Goal: Information Seeking & Learning: Compare options

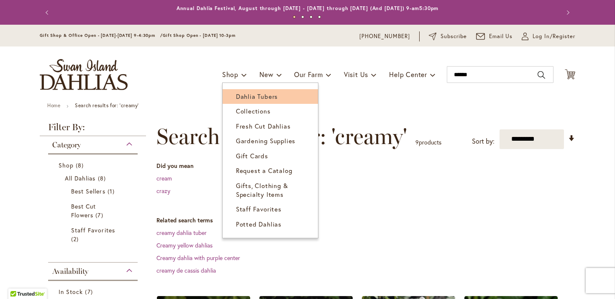
click at [236, 96] on span "Dahlia Tubers" at bounding box center [257, 96] width 42 height 8
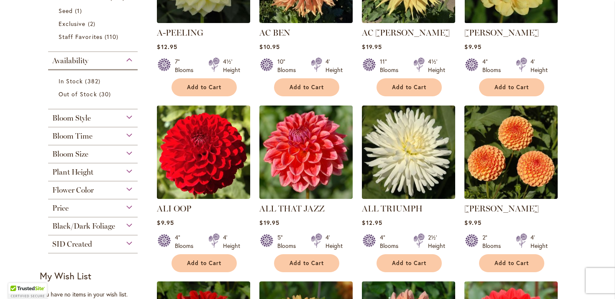
scroll to position [301, 0]
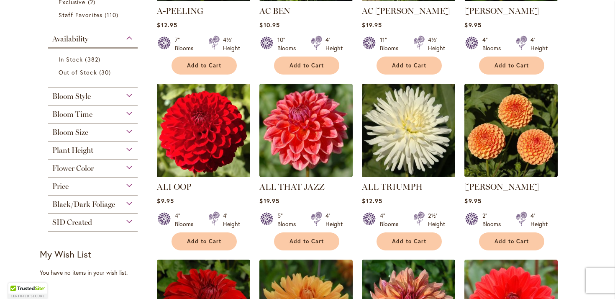
click at [79, 169] on span "Flower Color" at bounding box center [72, 168] width 41 height 9
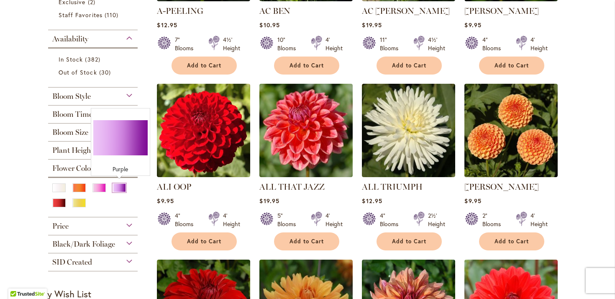
click at [118, 184] on div "Purple" at bounding box center [119, 187] width 13 height 9
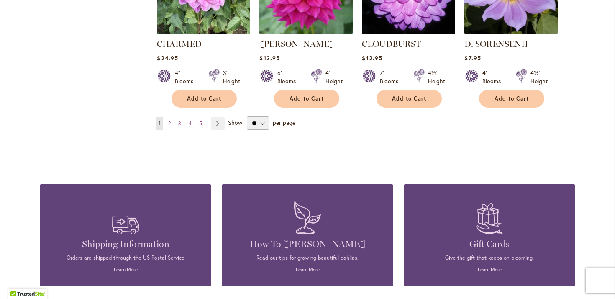
scroll to position [798, 0]
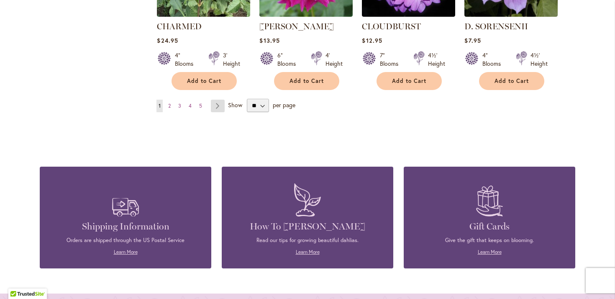
click at [217, 107] on link "Page Next" at bounding box center [218, 106] width 14 height 13
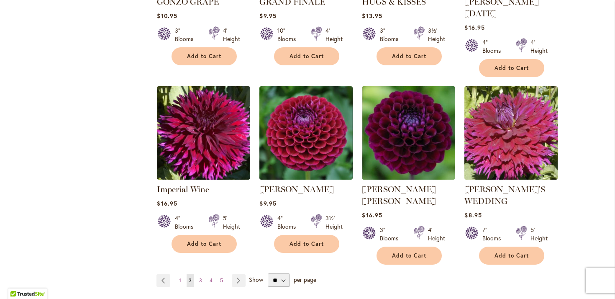
scroll to position [678, 0]
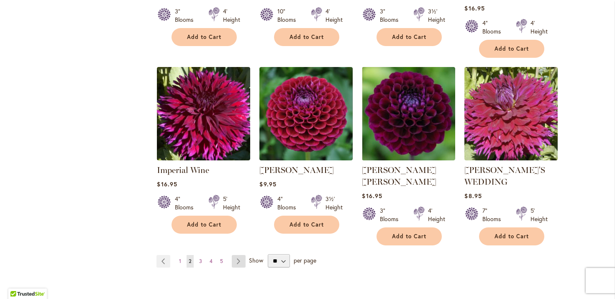
click at [240, 255] on link "Page Next" at bounding box center [239, 261] width 14 height 13
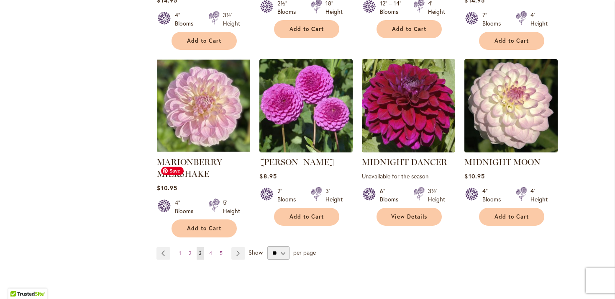
scroll to position [688, 0]
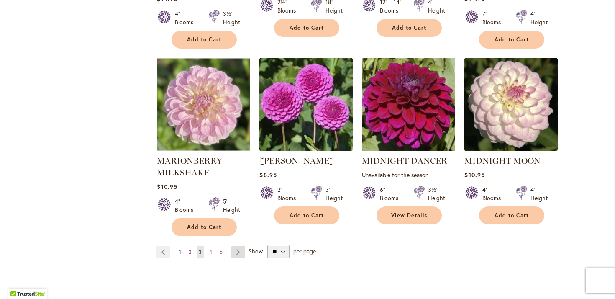
click at [243, 246] on link "Page Next" at bounding box center [238, 252] width 14 height 13
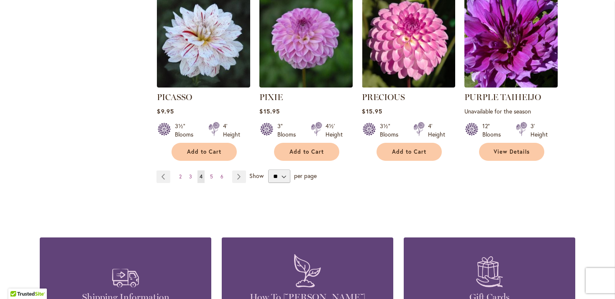
scroll to position [751, 0]
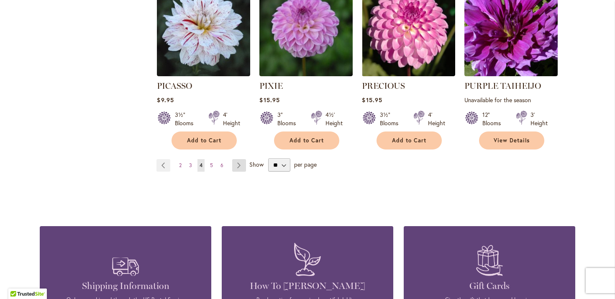
click at [240, 159] on link "Page Next" at bounding box center [239, 165] width 14 height 13
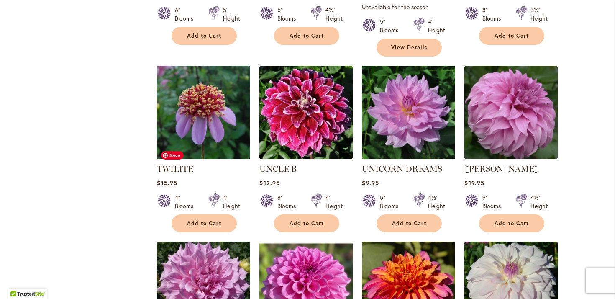
scroll to position [504, 0]
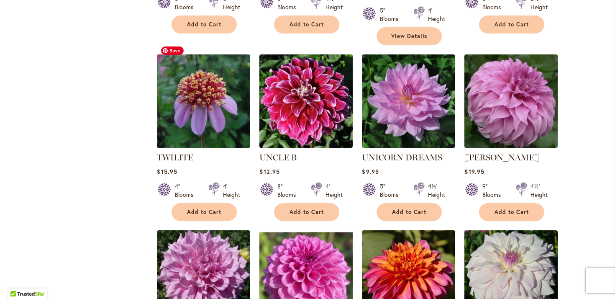
click at [180, 95] on img at bounding box center [204, 101] width 98 height 98
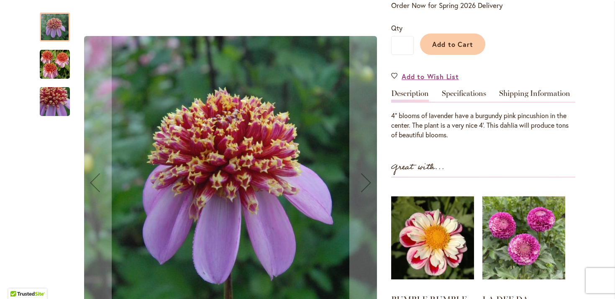
scroll to position [198, 0]
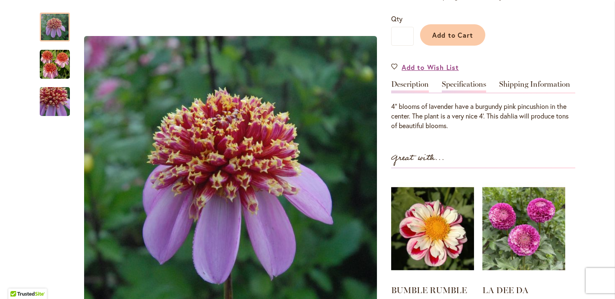
click at [455, 83] on link "Specifications" at bounding box center [464, 86] width 44 height 12
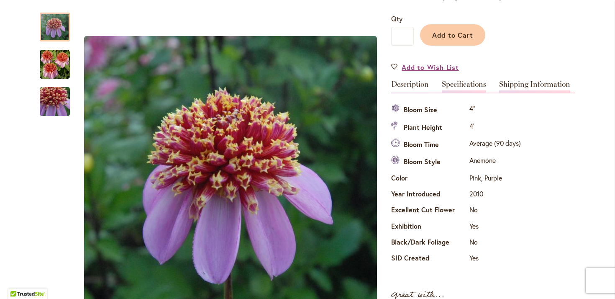
click at [519, 87] on link "Shipping Information" at bounding box center [534, 86] width 71 height 12
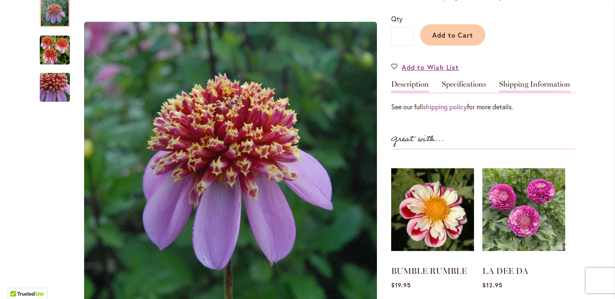
click at [414, 81] on link "Description" at bounding box center [410, 86] width 38 height 12
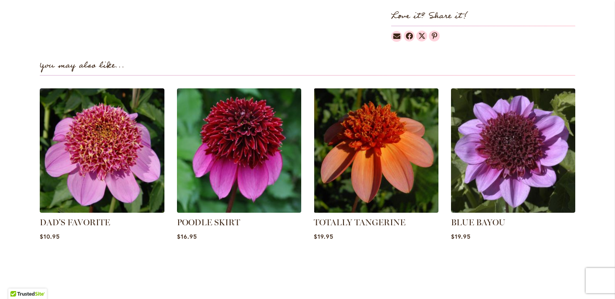
scroll to position [626, 0]
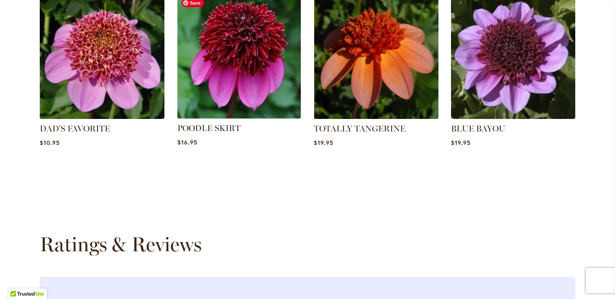
click at [254, 71] on img at bounding box center [239, 57] width 130 height 130
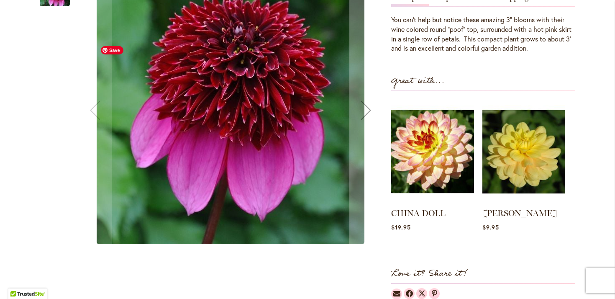
scroll to position [317, 0]
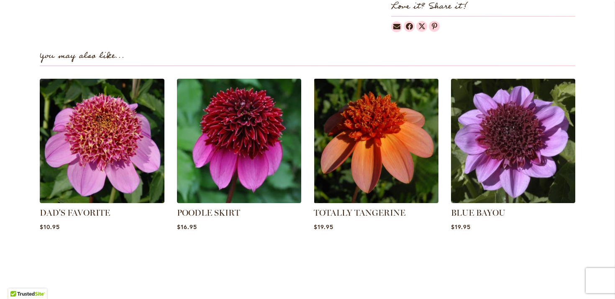
scroll to position [581, 0]
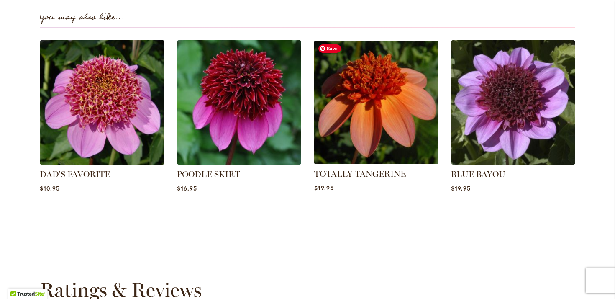
click at [328, 130] on img at bounding box center [376, 102] width 130 height 130
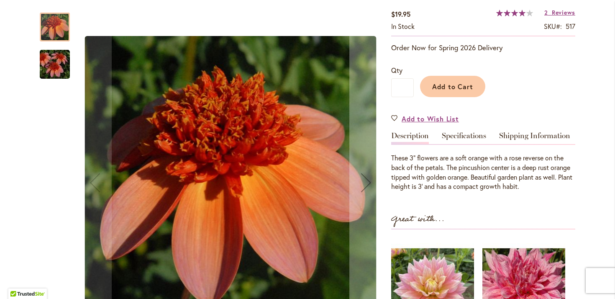
scroll to position [175, 0]
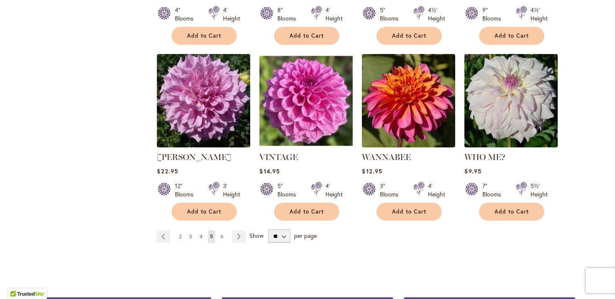
scroll to position [681, 0]
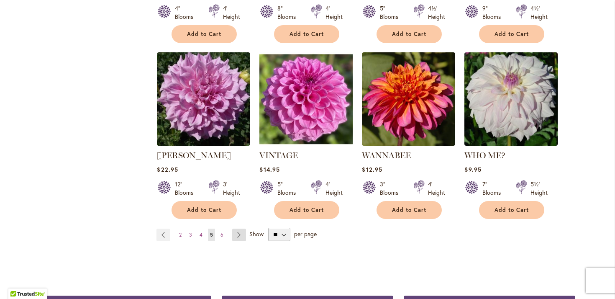
click at [242, 228] on link "Page Next" at bounding box center [239, 234] width 14 height 13
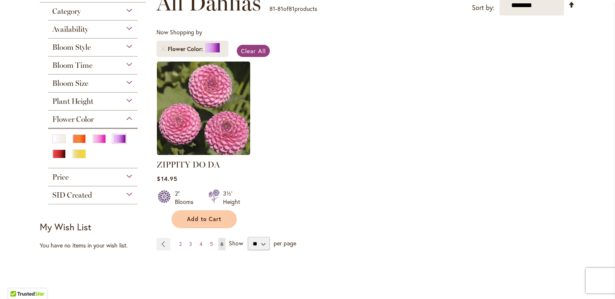
scroll to position [136, 0]
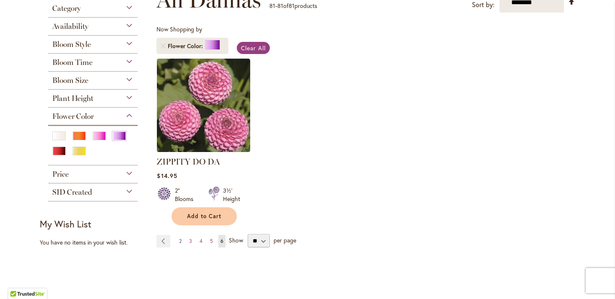
click at [180, 242] on span "2" at bounding box center [180, 241] width 3 height 6
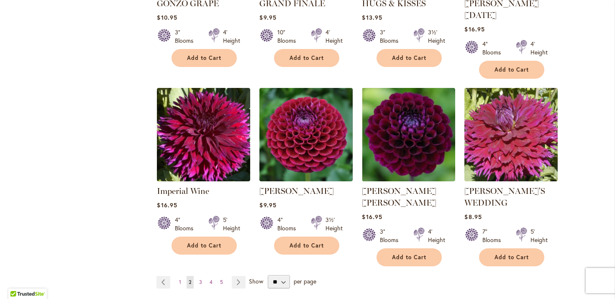
scroll to position [658, 0]
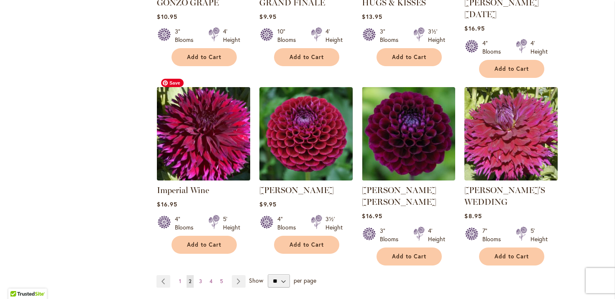
click at [206, 131] on img at bounding box center [204, 133] width 98 height 98
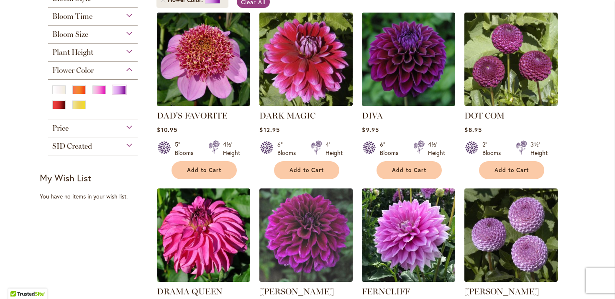
scroll to position [188, 0]
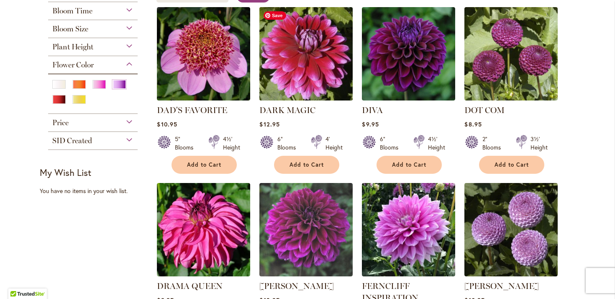
click at [297, 46] on img at bounding box center [306, 54] width 98 height 98
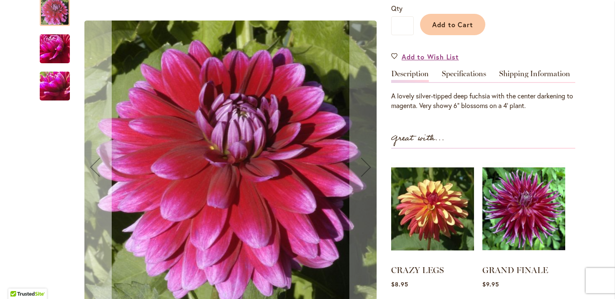
scroll to position [212, 0]
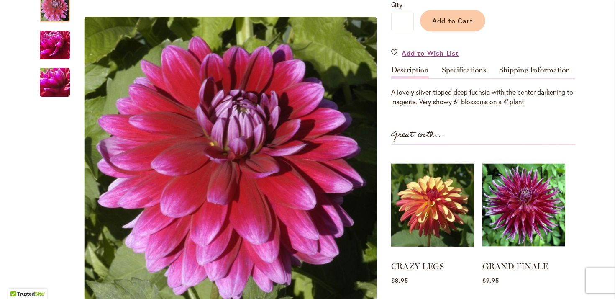
drag, startPoint x: 176, startPoint y: 112, endPoint x: 184, endPoint y: 10, distance: 101.9
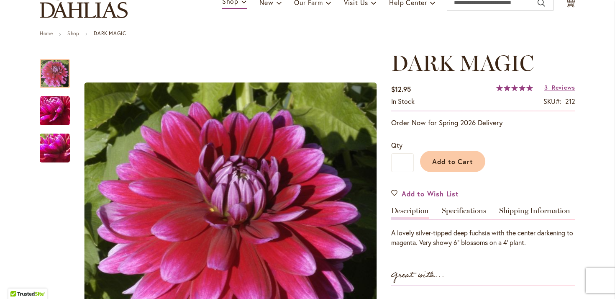
scroll to position [58, 0]
